Goal: Transaction & Acquisition: Subscribe to service/newsletter

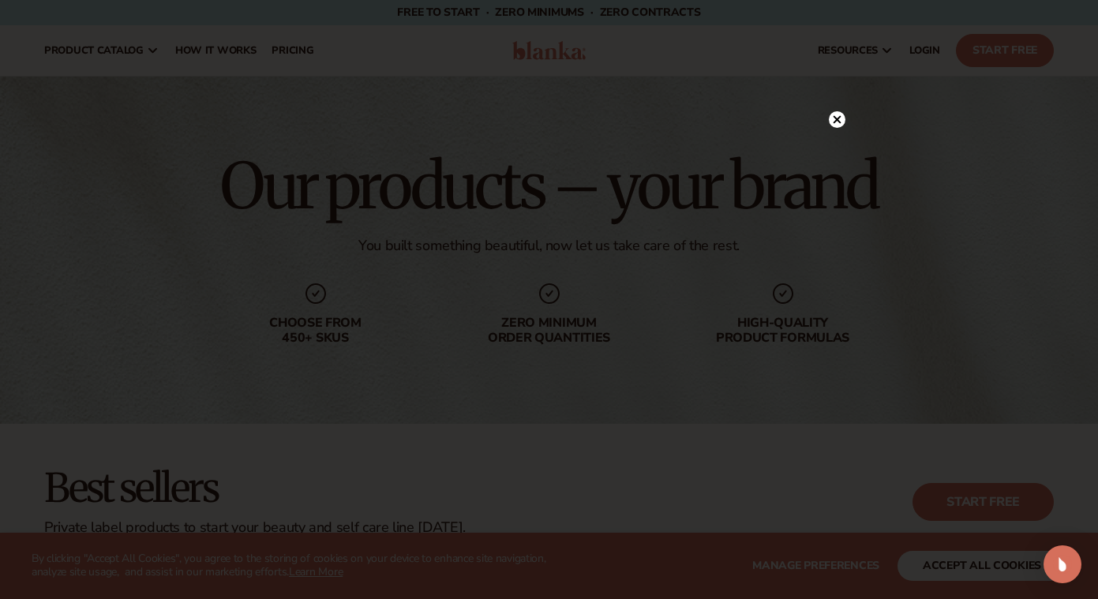
click at [840, 121] on circle at bounding box center [837, 119] width 17 height 17
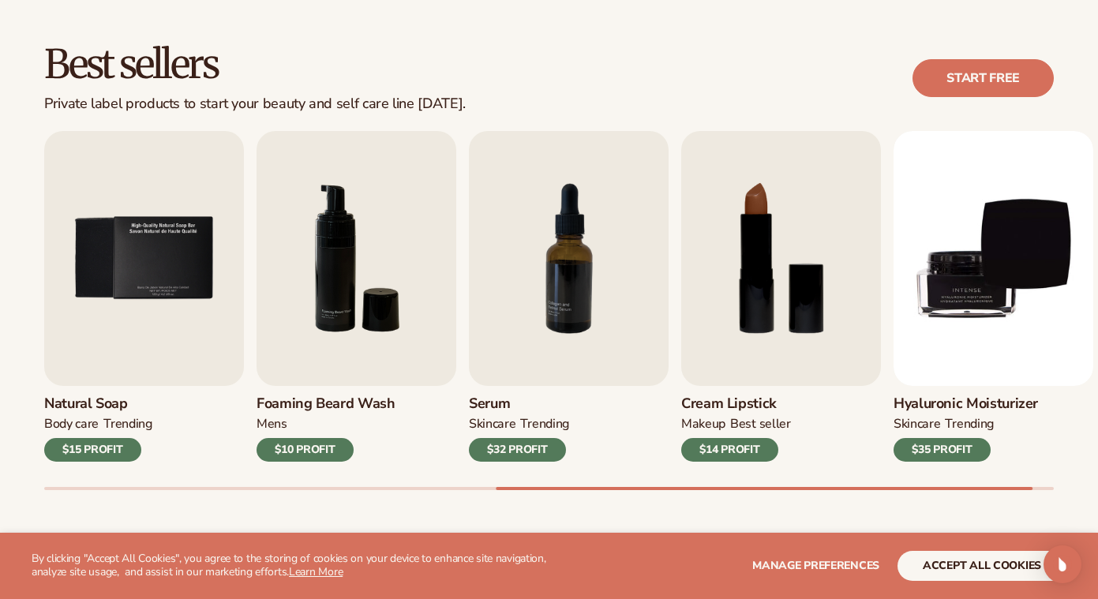
scroll to position [430, 0]
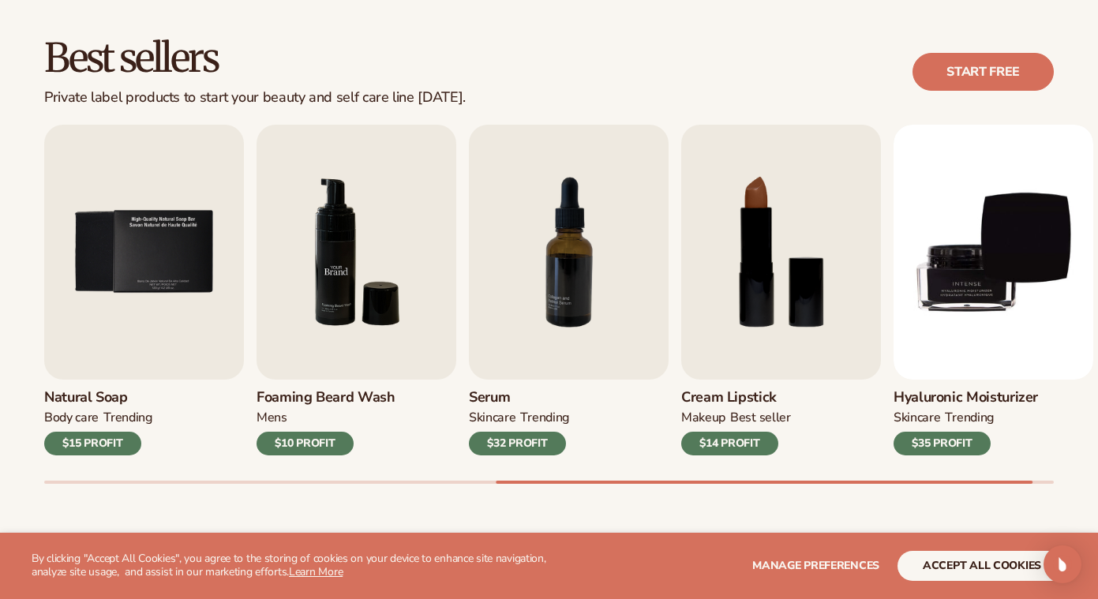
click at [373, 304] on img "6 / 9" at bounding box center [357, 252] width 200 height 255
click at [332, 279] on img "6 / 9" at bounding box center [357, 252] width 200 height 255
click at [302, 398] on h3 "Foaming beard wash" at bounding box center [326, 397] width 139 height 17
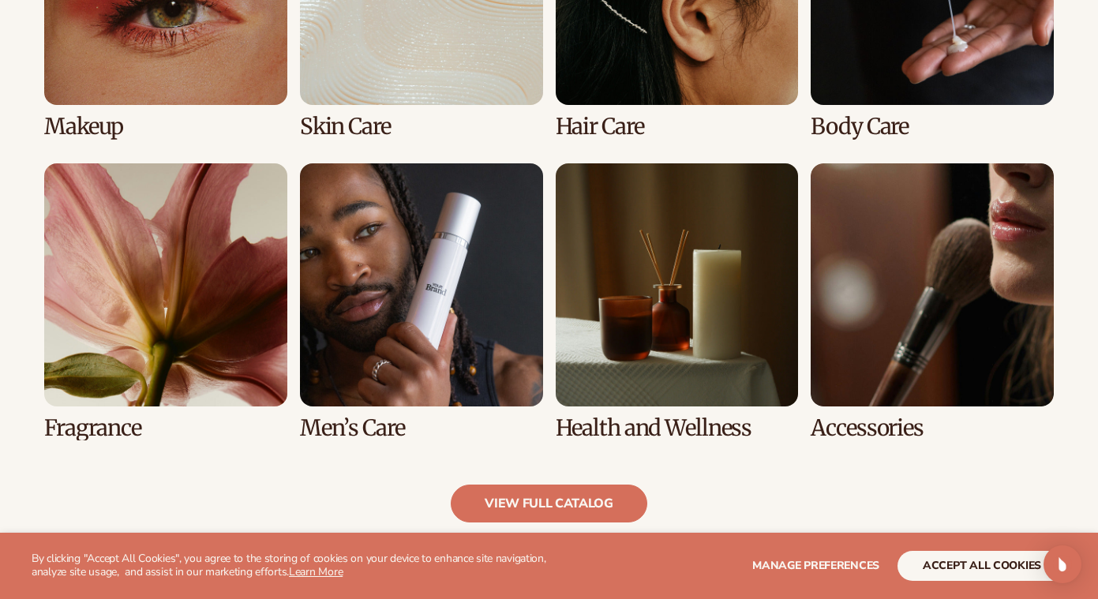
scroll to position [1314, 0]
click at [872, 425] on link "8 / 8" at bounding box center [932, 301] width 243 height 277
click at [867, 357] on link "8 / 8" at bounding box center [932, 301] width 243 height 277
click at [846, 427] on link "8 / 8" at bounding box center [932, 301] width 243 height 277
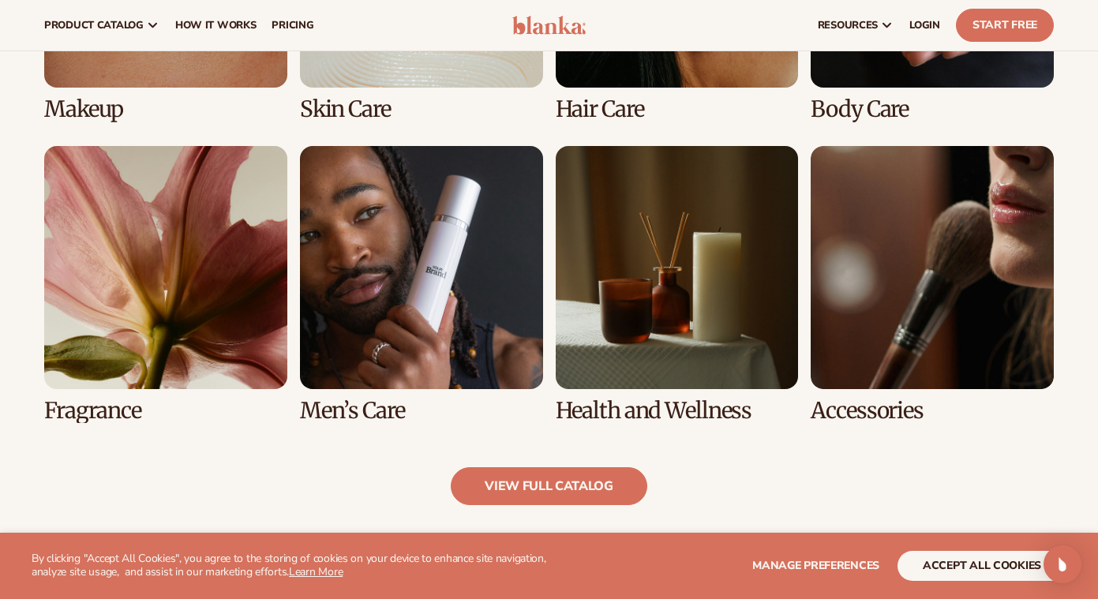
scroll to position [1322, 0]
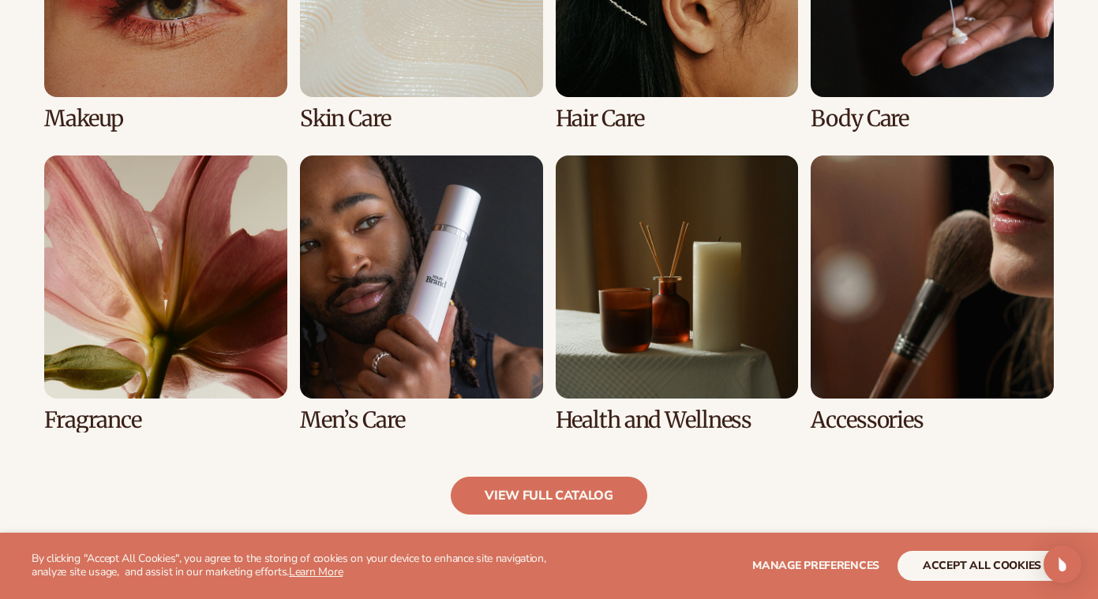
click at [933, 344] on link "8 / 8" at bounding box center [932, 293] width 243 height 277
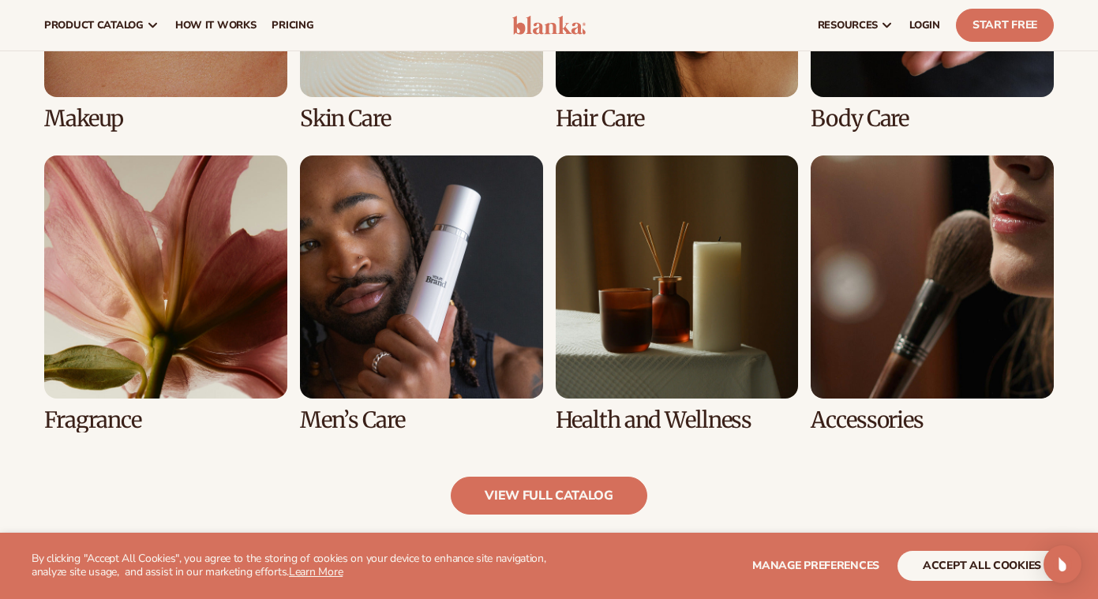
scroll to position [0, 0]
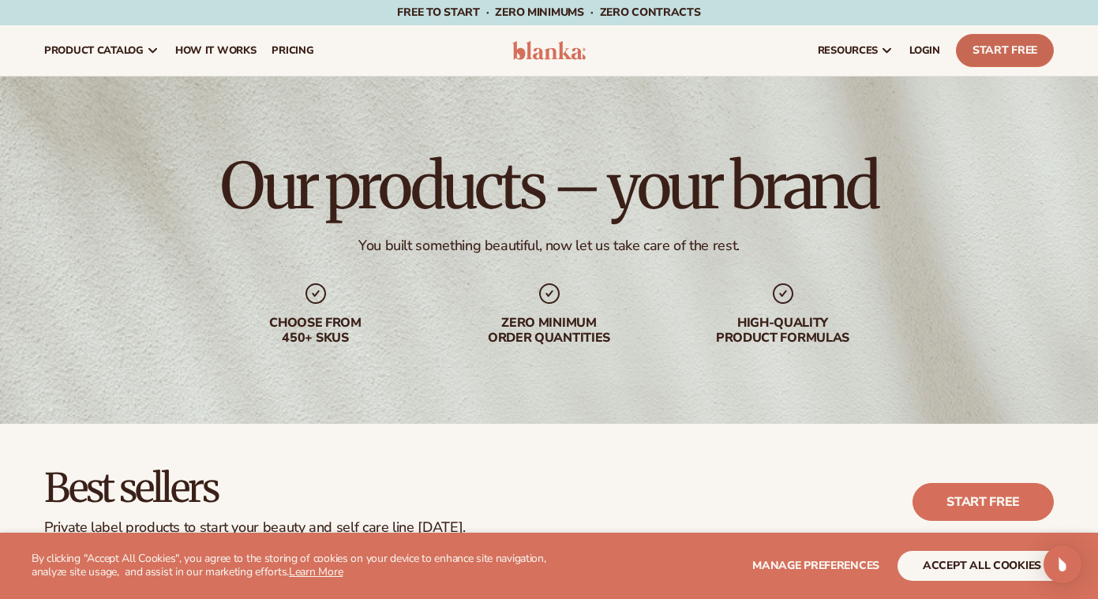
click at [994, 58] on link "Start Free" at bounding box center [1005, 50] width 98 height 33
click at [923, 59] on link "LOGIN" at bounding box center [924, 50] width 47 height 51
